Goal: Information Seeking & Learning: Learn about a topic

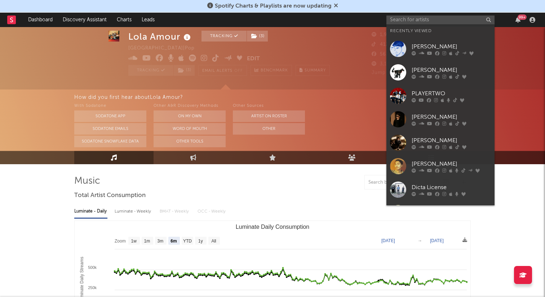
select select "6m"
click at [420, 22] on input "text" at bounding box center [441, 20] width 108 height 9
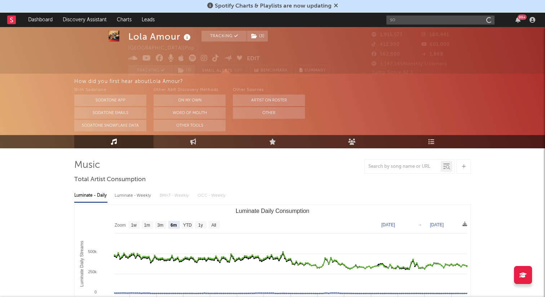
type input "s"
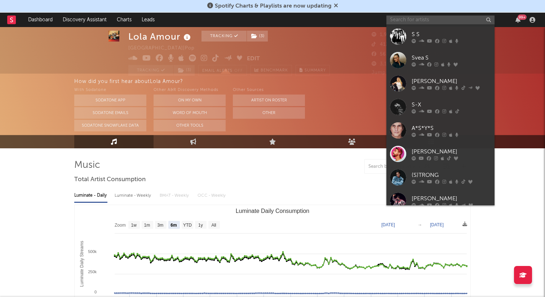
click at [429, 22] on input "text" at bounding box center [441, 20] width 108 height 9
paste input "[URL][DOMAIN_NAME]"
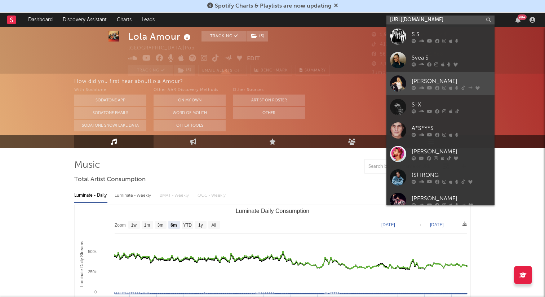
scroll to position [0, 120]
type input "[URL][DOMAIN_NAME]"
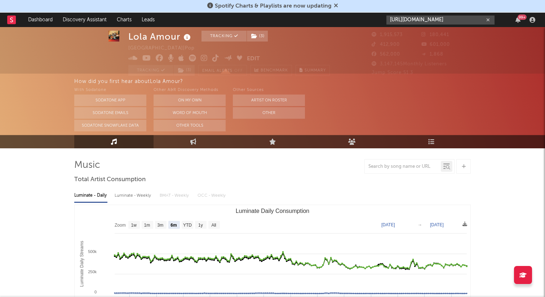
scroll to position [0, 0]
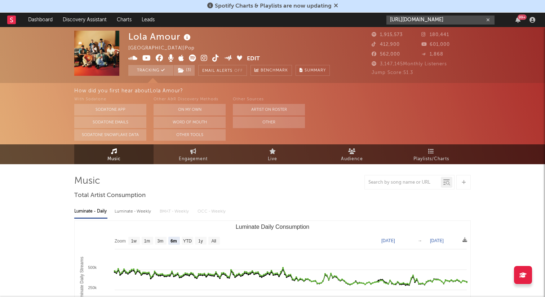
click at [465, 23] on input "[URL][DOMAIN_NAME]" at bounding box center [441, 20] width 108 height 9
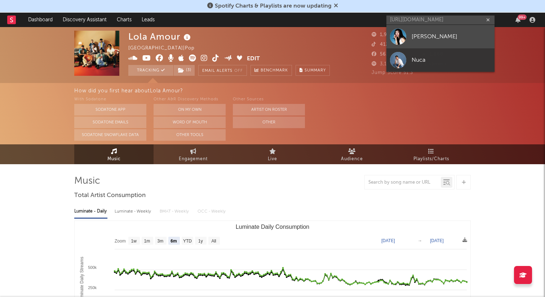
click at [455, 38] on div "[PERSON_NAME]" at bounding box center [451, 36] width 79 height 9
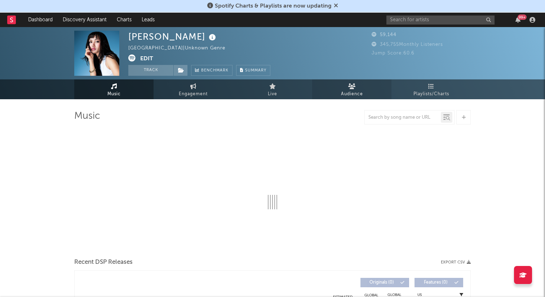
select select "6m"
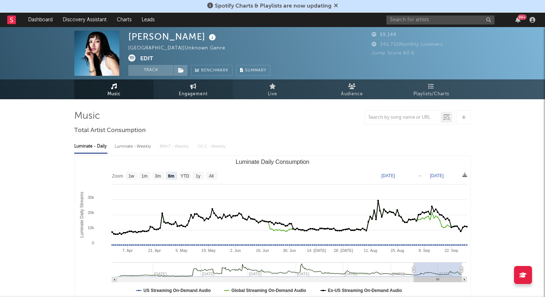
click at [196, 98] on link "Engagement" at bounding box center [193, 89] width 79 height 20
select select "1w"
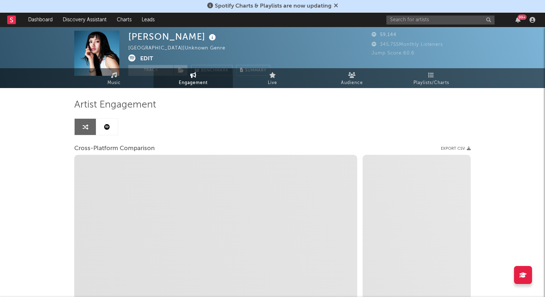
select select "1m"
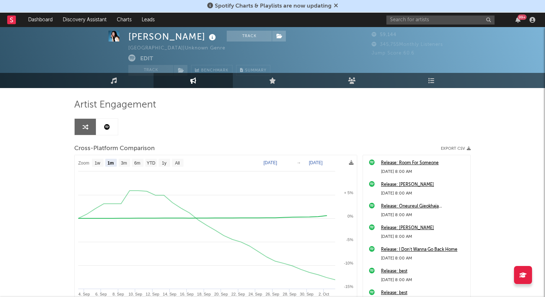
scroll to position [14, 0]
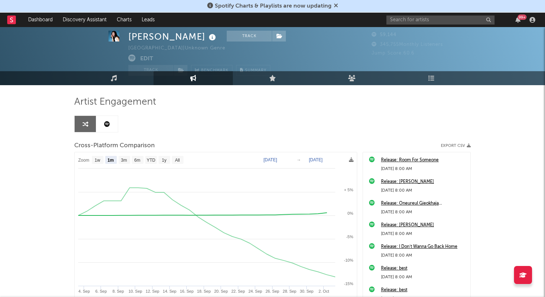
click at [405, 48] on div "345,755 Monthly Listeners" at bounding box center [421, 44] width 99 height 9
